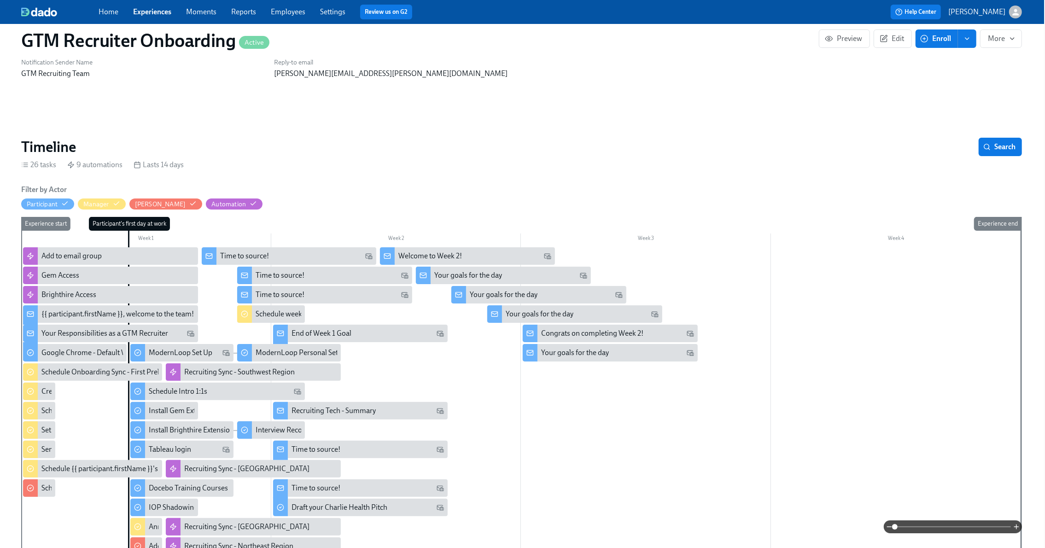
scroll to position [0, 1]
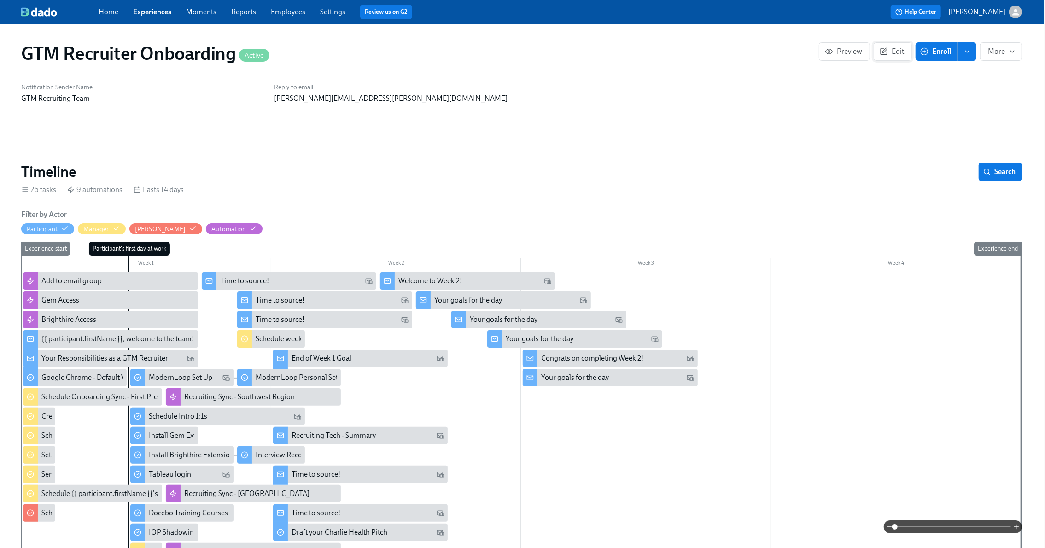
click at [896, 50] on span "Edit" at bounding box center [893, 51] width 23 height 9
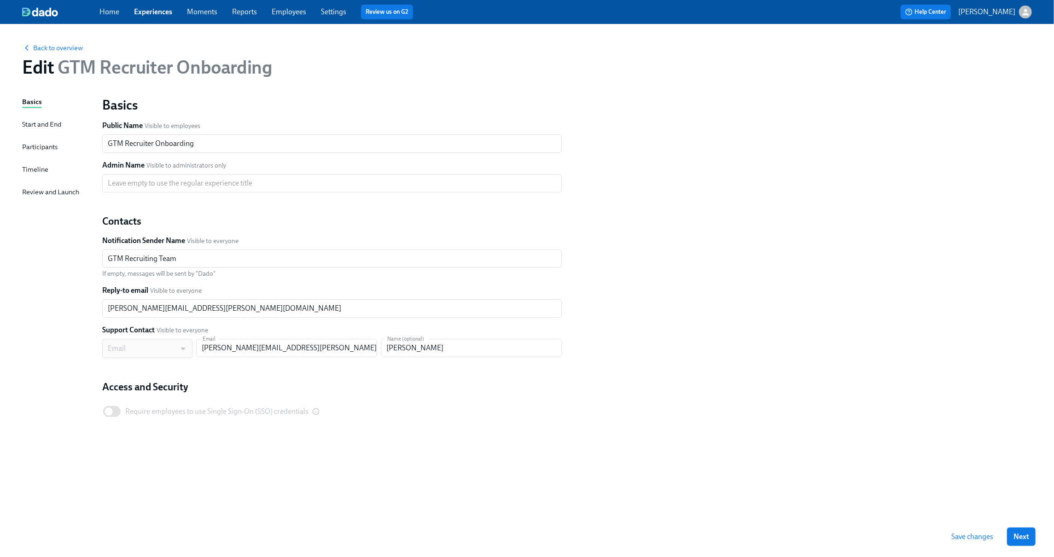
click at [28, 169] on div "Timeline" at bounding box center [35, 169] width 26 height 10
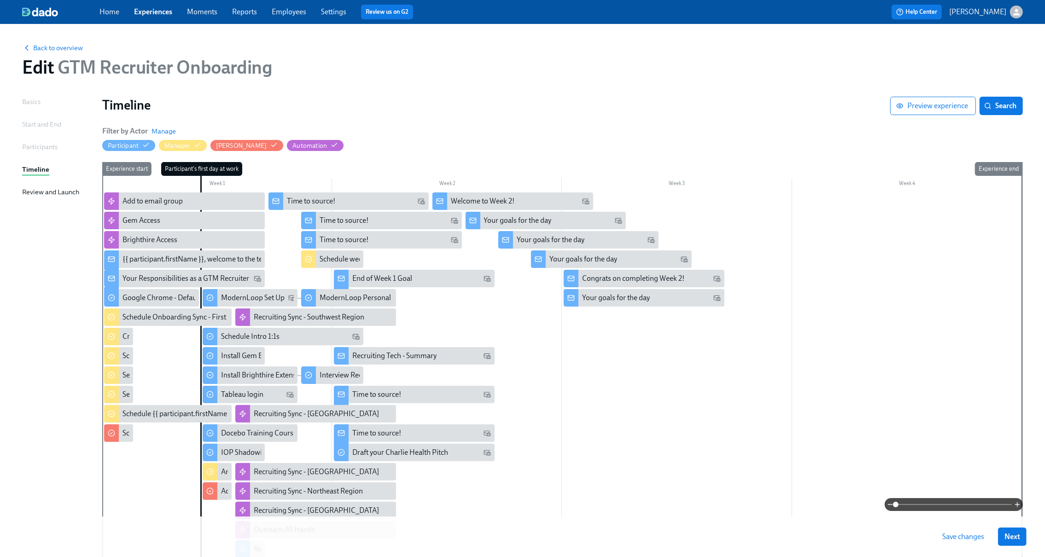
click at [638, 400] on div at bounding box center [562, 419] width 920 height 452
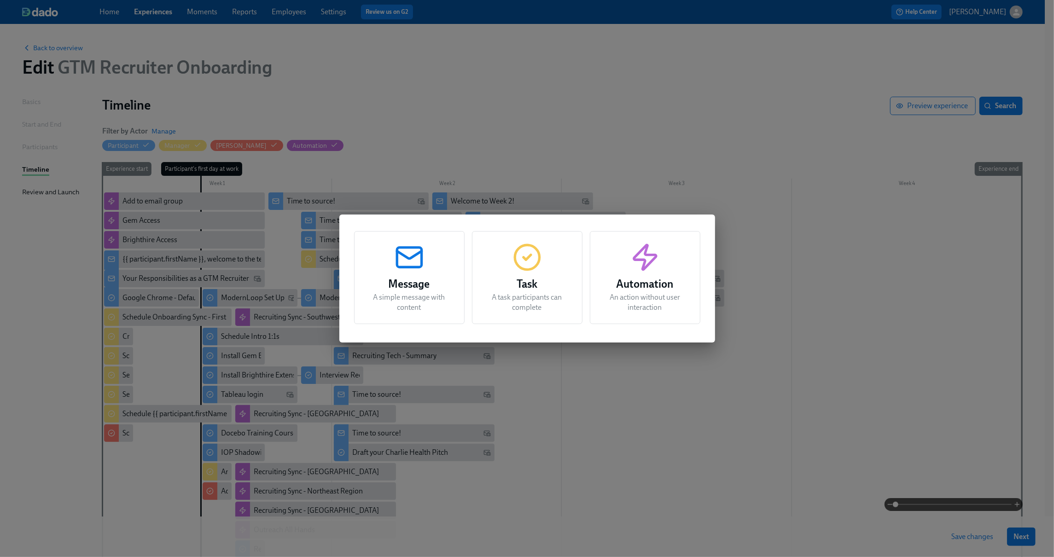
click at [549, 286] on h3 "Task" at bounding box center [528, 284] width 88 height 17
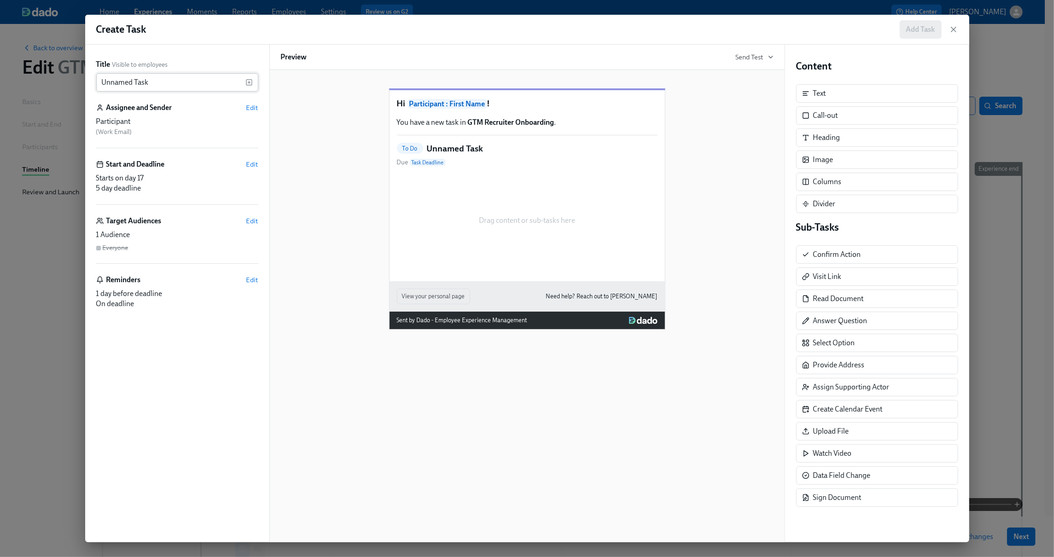
click at [166, 84] on input "Unnamed Task" at bounding box center [170, 82] width 149 height 18
type input "Provide Greenhouse permissions"
click at [255, 107] on span "Edit" at bounding box center [252, 107] width 12 height 9
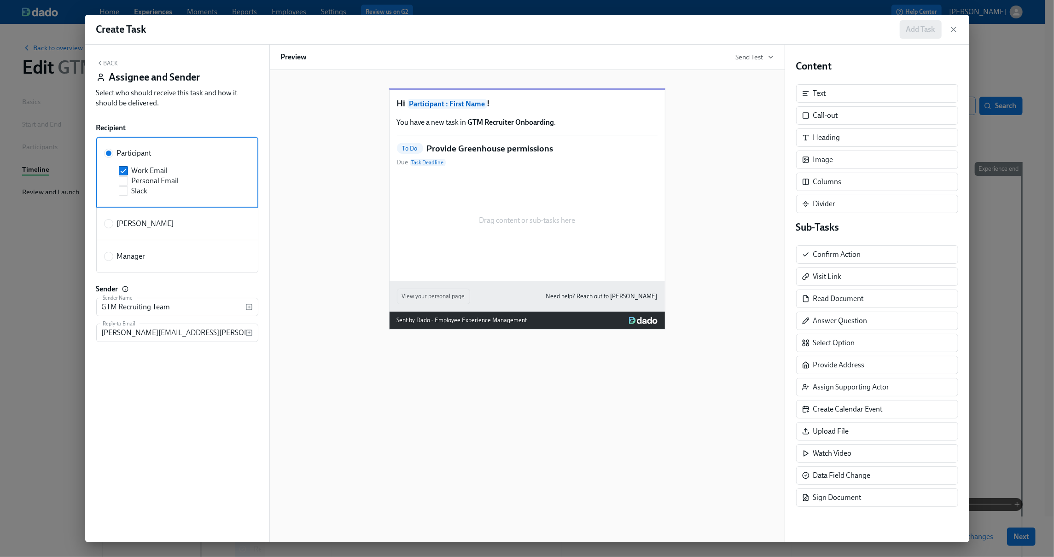
click at [132, 228] on span "[PERSON_NAME]" at bounding box center [145, 224] width 57 height 10
click at [113, 228] on input "[PERSON_NAME]" at bounding box center [109, 224] width 8 height 8
radio input "true"
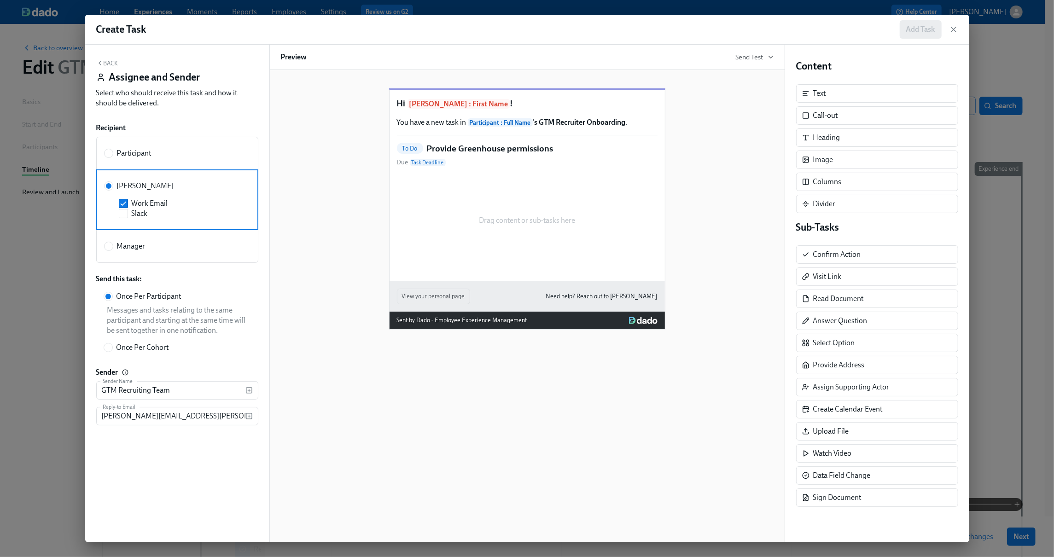
click at [103, 60] on button "Back" at bounding box center [107, 62] width 22 height 7
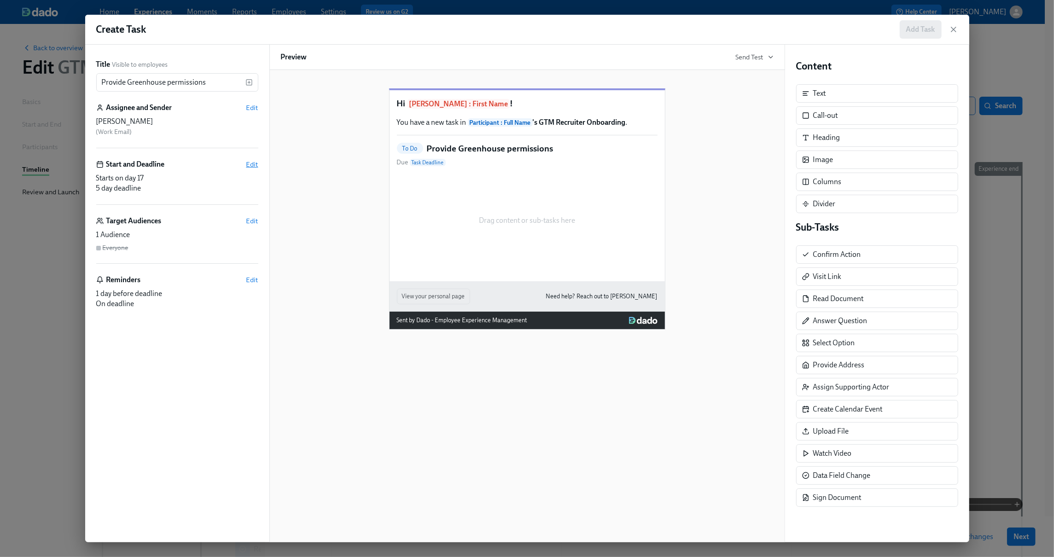
click at [253, 161] on span "Edit" at bounding box center [252, 164] width 12 height 9
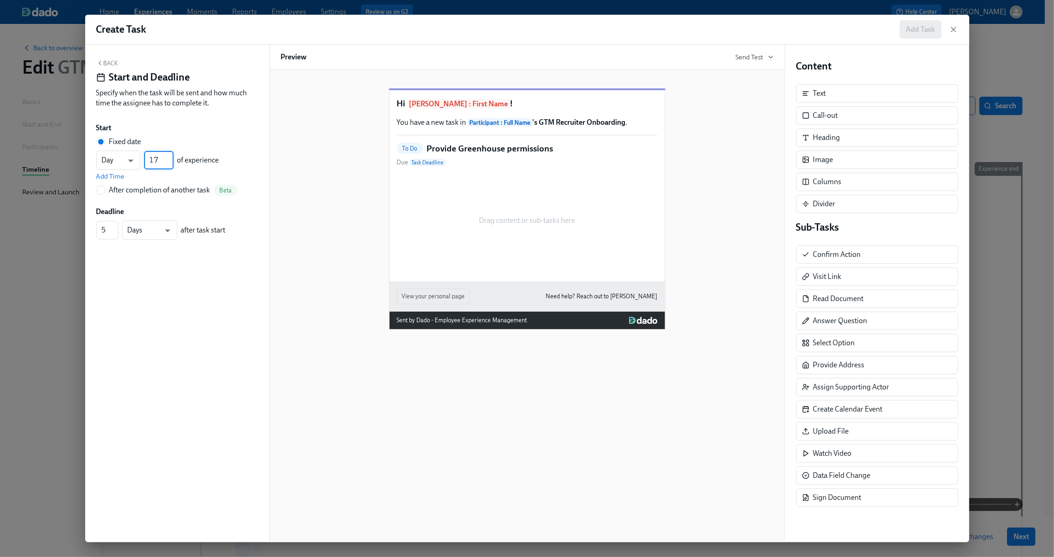
drag, startPoint x: 164, startPoint y: 157, endPoint x: 142, endPoint y: 157, distance: 21.2
click at [142, 157] on div "Day d ​ 17 ​ of experience" at bounding box center [157, 160] width 123 height 19
type input "4"
click at [113, 178] on span "Add Time" at bounding box center [110, 176] width 29 height 9
click at [112, 242] on input "4" at bounding box center [107, 239] width 22 height 18
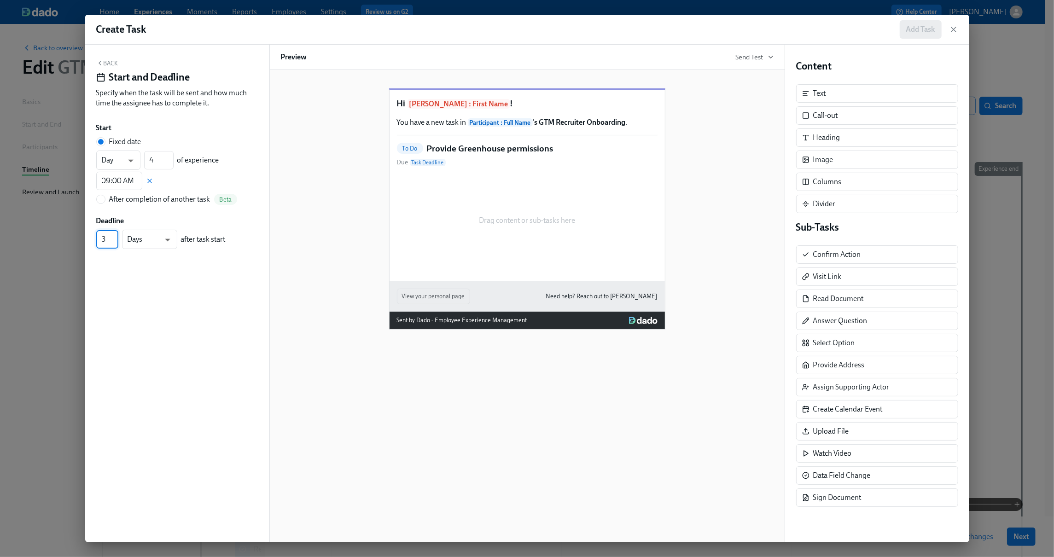
click at [112, 242] on input "3" at bounding box center [107, 239] width 22 height 18
type input "2"
click at [112, 242] on input "2" at bounding box center [107, 239] width 22 height 18
click at [106, 67] on div "Back Start and Deadline Specify when the task will be sent and how much time th…" at bounding box center [177, 85] width 162 height 53
click at [110, 62] on button "Back" at bounding box center [107, 62] width 22 height 7
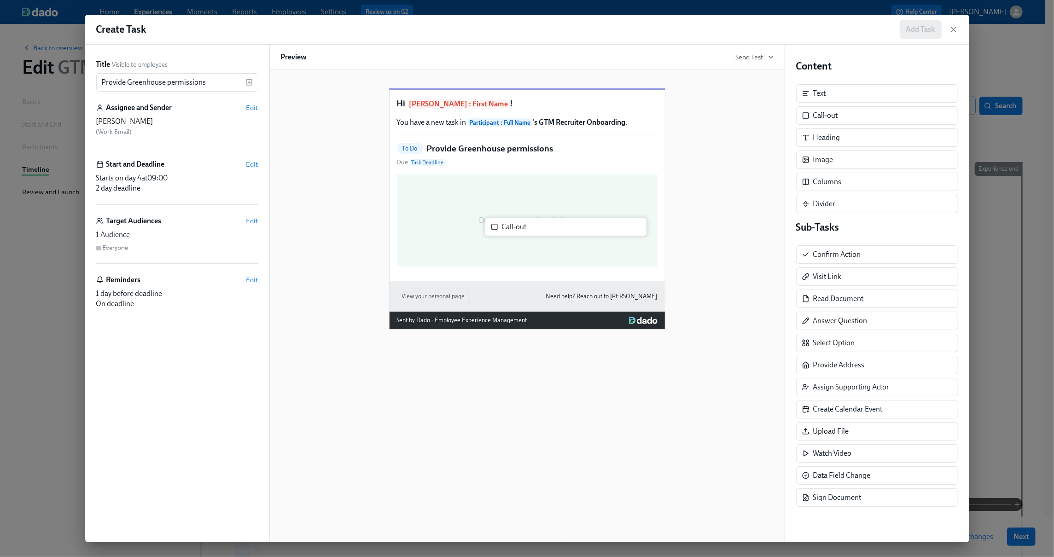
drag, startPoint x: 822, startPoint y: 120, endPoint x: 501, endPoint y: 231, distance: 339.7
click at [501, 231] on div "Title Visible to employees Provide Greenhouse permissions ​ Assignee and Sender…" at bounding box center [527, 294] width 884 height 498
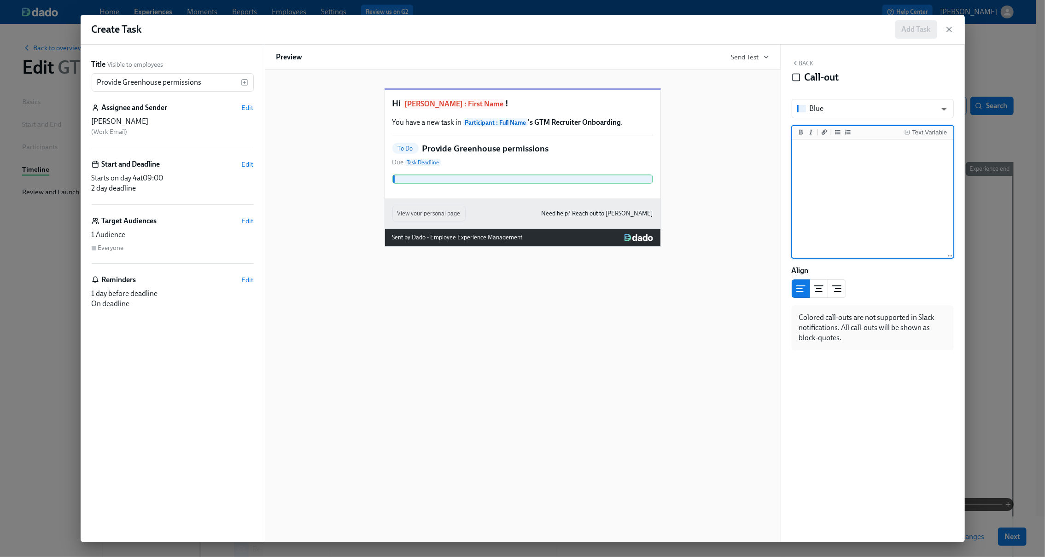
click at [841, 153] on textarea at bounding box center [873, 199] width 158 height 116
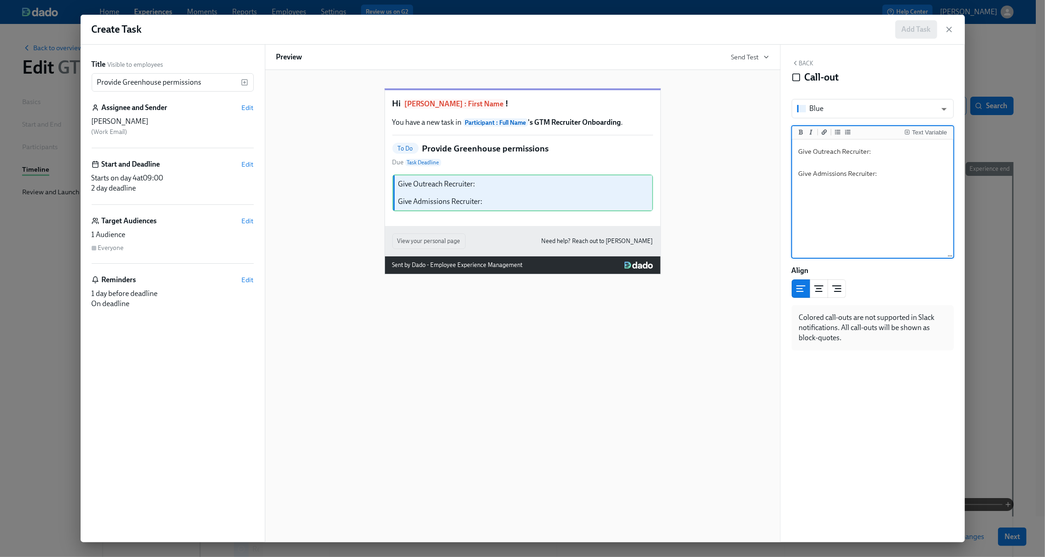
click at [887, 149] on textarea "Give Outreach Recruiter: Give Admissions Recruiter:" at bounding box center [873, 199] width 158 height 116
click at [838, 131] on icon "Add unordered list" at bounding box center [838, 132] width 6 height 6
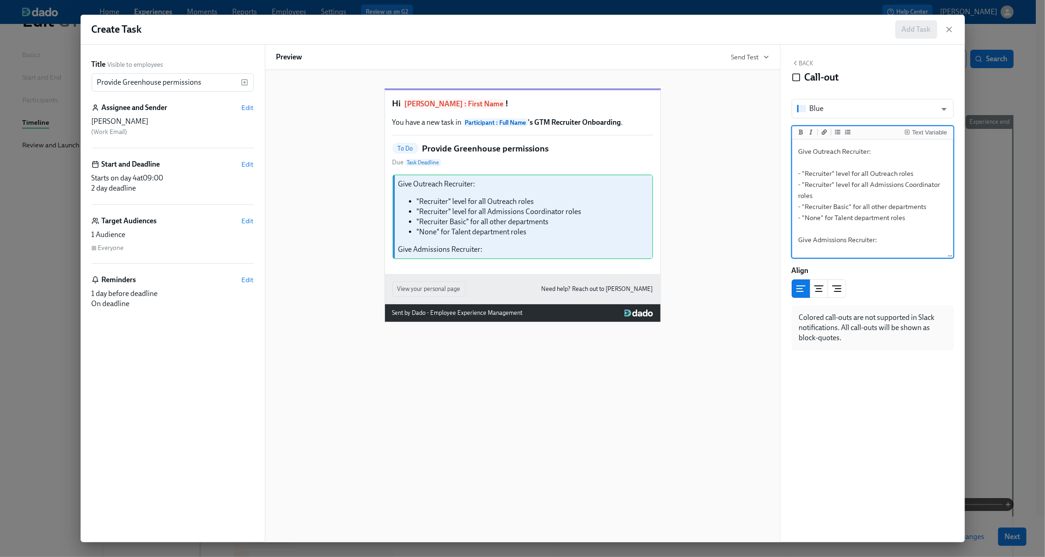
scroll to position [48, 0]
drag, startPoint x: 911, startPoint y: 218, endPoint x: 782, endPoint y: 175, distance: 136.3
click at [782, 175] on div "Back Call-out Blue blue ​ Text Variable Give Outreach Recruiter: - "Recruiter" …" at bounding box center [873, 294] width 184 height 498
click at [885, 240] on textarea "Give Outreach Recruiter: - "Recruiter" level for all Outreach roles - "Recruite…" at bounding box center [873, 199] width 158 height 116
paste textarea "- "Recruiter" level for all Outreach roles - "Recruiter" level for all Admissio…"
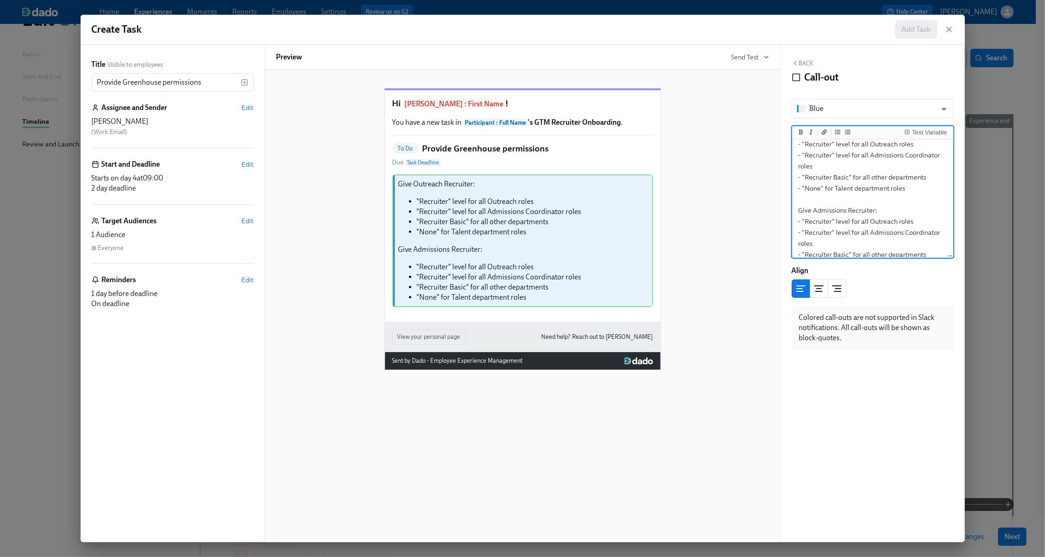
scroll to position [48, 0]
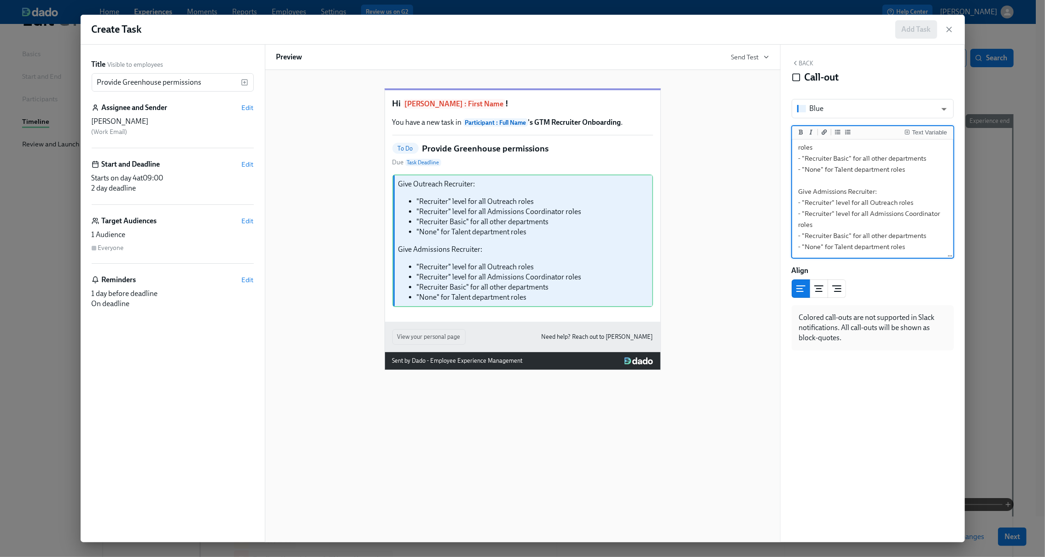
drag, startPoint x: 924, startPoint y: 188, endPoint x: 982, endPoint y: 398, distance: 217.2
click at [982, 400] on div "Create Task Add Task Title Visible to employees Provide Greenhouse permissions …" at bounding box center [522, 278] width 1045 height 557
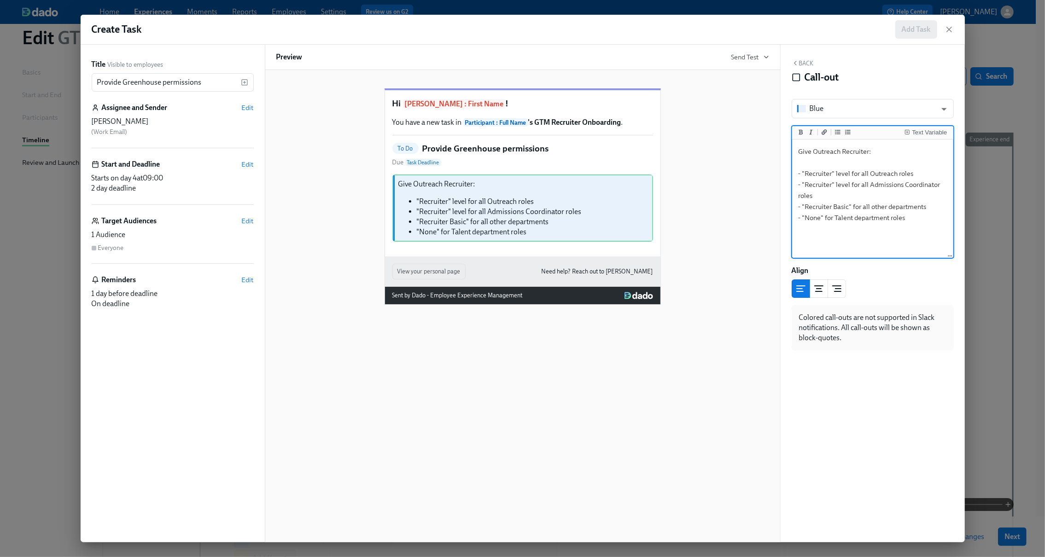
scroll to position [27, 0]
drag, startPoint x: 841, startPoint y: 150, endPoint x: 814, endPoint y: 150, distance: 27.2
click at [814, 150] on textarea "Give Outreach Recruiter: - "Recruiter" level for all Outreach roles - "Recruite…" at bounding box center [873, 199] width 158 height 116
type textarea "Give GTM Recruiter: - "Recruiter" level for all Outreach roles - "Recruiter" le…"
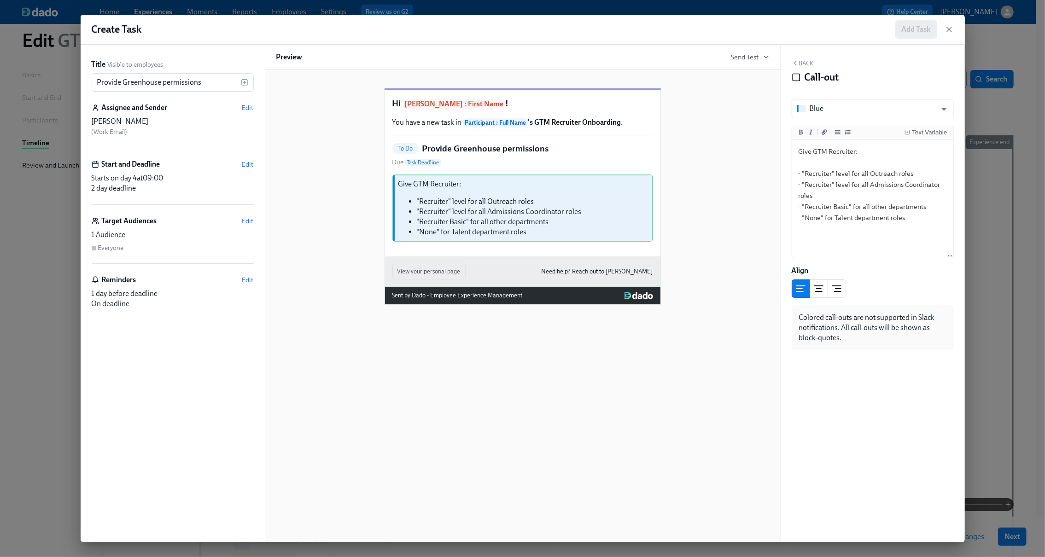
click at [805, 62] on button "Back" at bounding box center [803, 62] width 22 height 7
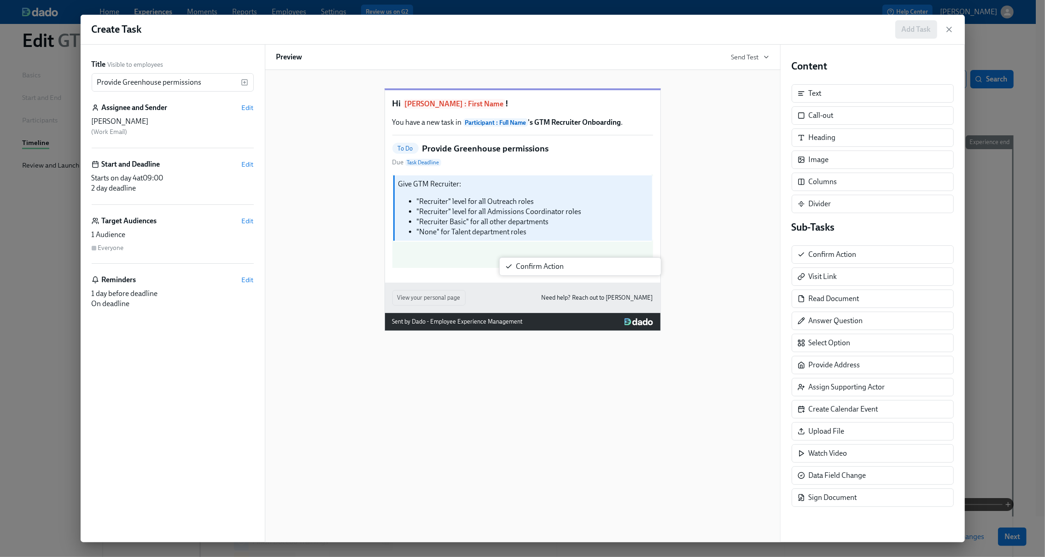
drag, startPoint x: 820, startPoint y: 256, endPoint x: 521, endPoint y: 263, distance: 299.1
click at [521, 263] on div "Title Visible to employees Provide Greenhouse permissions ​ Assignee and Sender…" at bounding box center [523, 294] width 884 height 498
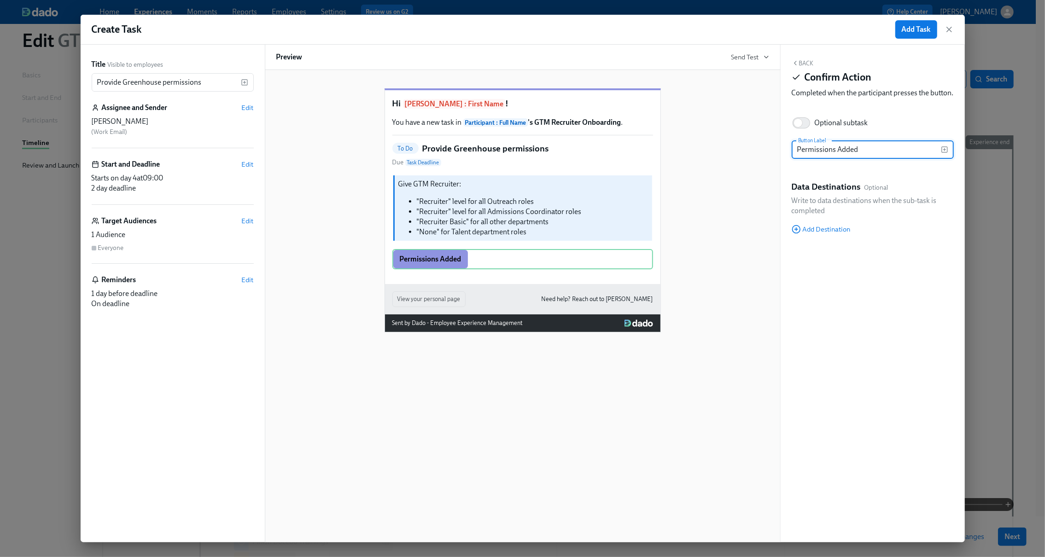
type input "Permissions Added"
click at [803, 62] on button "Back" at bounding box center [803, 62] width 22 height 7
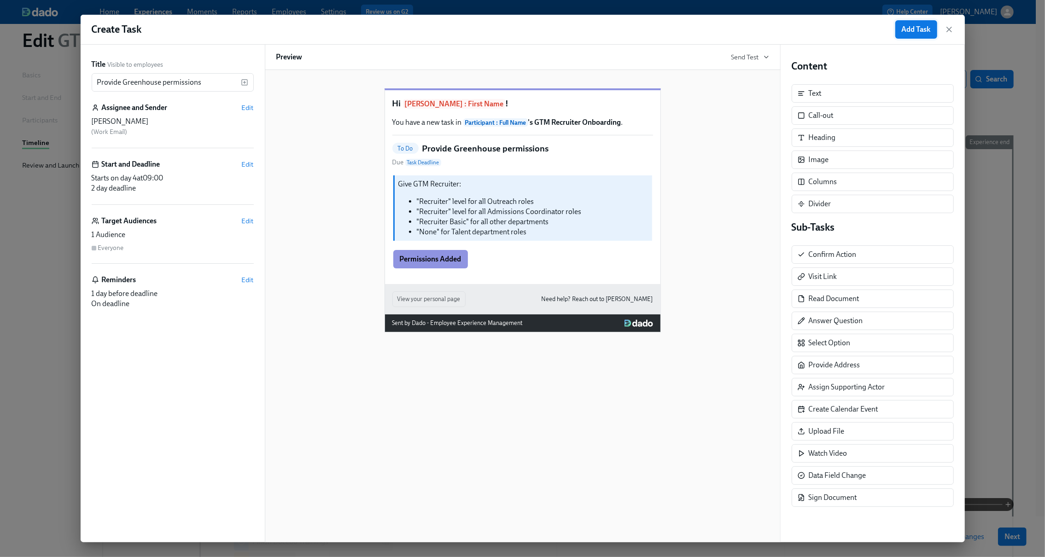
click at [920, 35] on button "Add Task" at bounding box center [916, 29] width 42 height 18
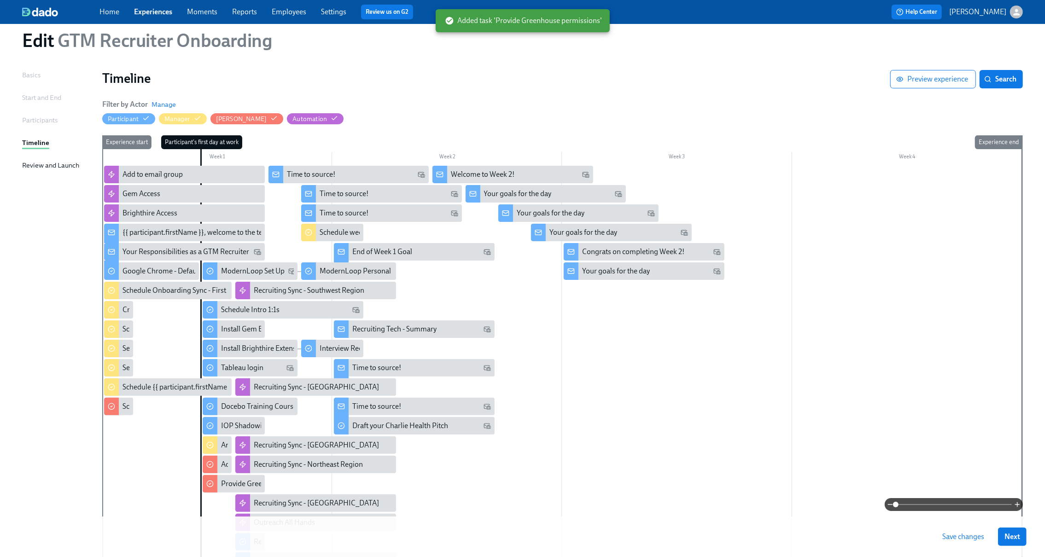
click at [974, 533] on span "Save changes" at bounding box center [963, 537] width 42 height 9
click at [1027, 540] on button "Next" at bounding box center [1012, 537] width 29 height 18
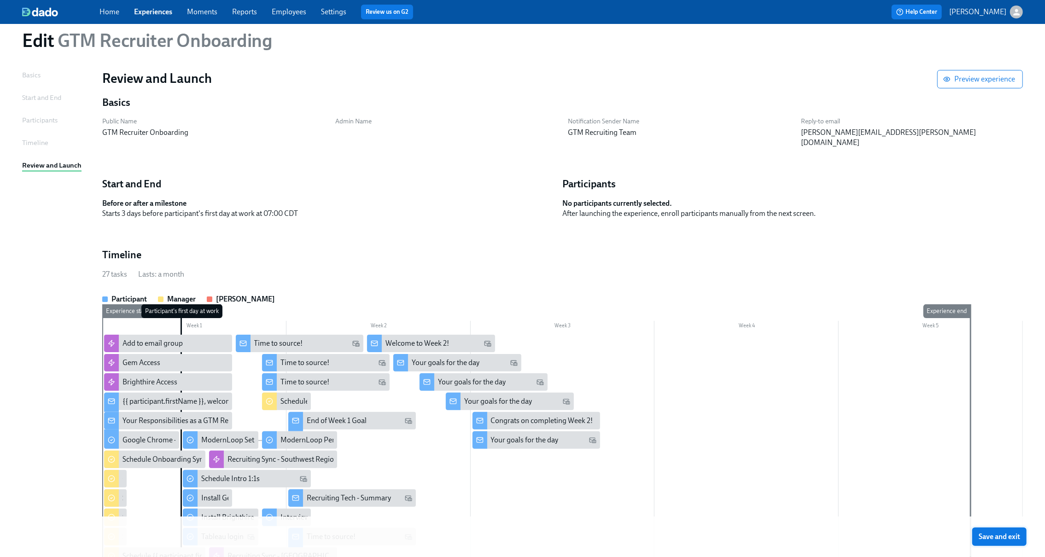
click at [1001, 539] on span "Save and exit" at bounding box center [999, 537] width 41 height 9
